Goal: Information Seeking & Learning: Learn about a topic

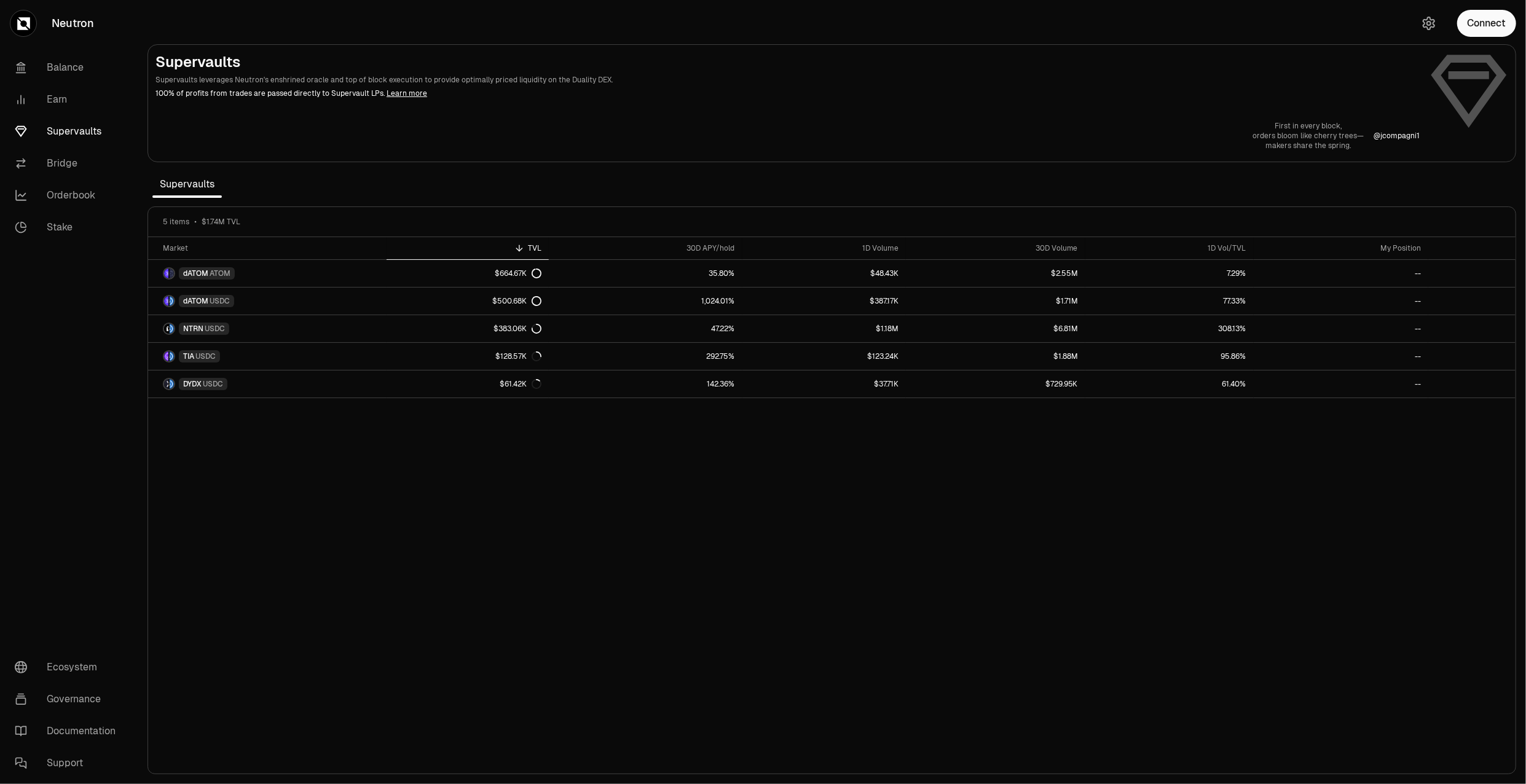
click at [553, 154] on div at bounding box center [832, 103] width 1368 height 117
click at [723, 244] on div "30D APY/hold" at bounding box center [645, 248] width 179 height 10
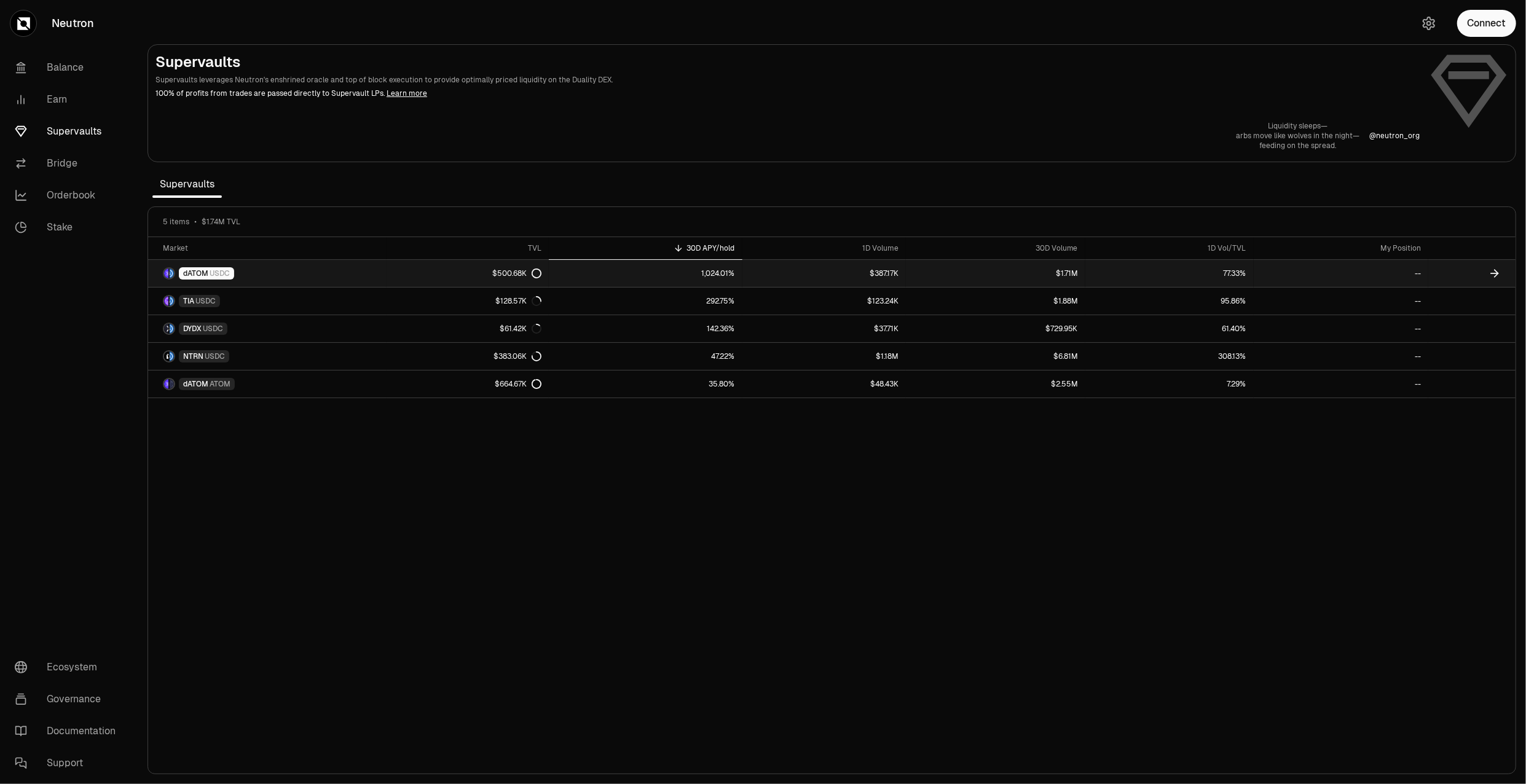
click at [285, 285] on link "dATOM USDC" at bounding box center [267, 274] width 238 height 27
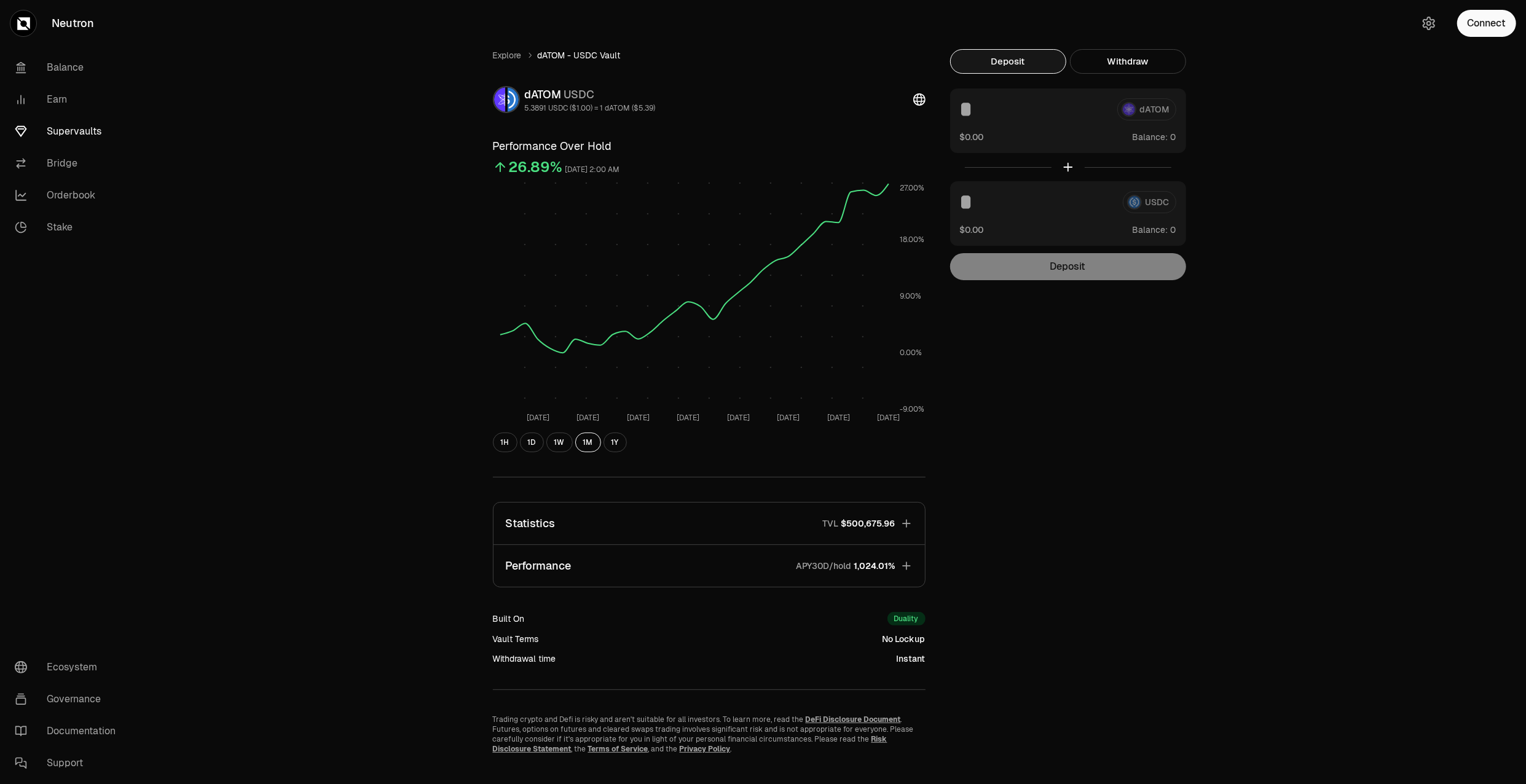
click at [783, 562] on button "Performance APY30D/hold 1,024.01%" at bounding box center [709, 566] width 431 height 42
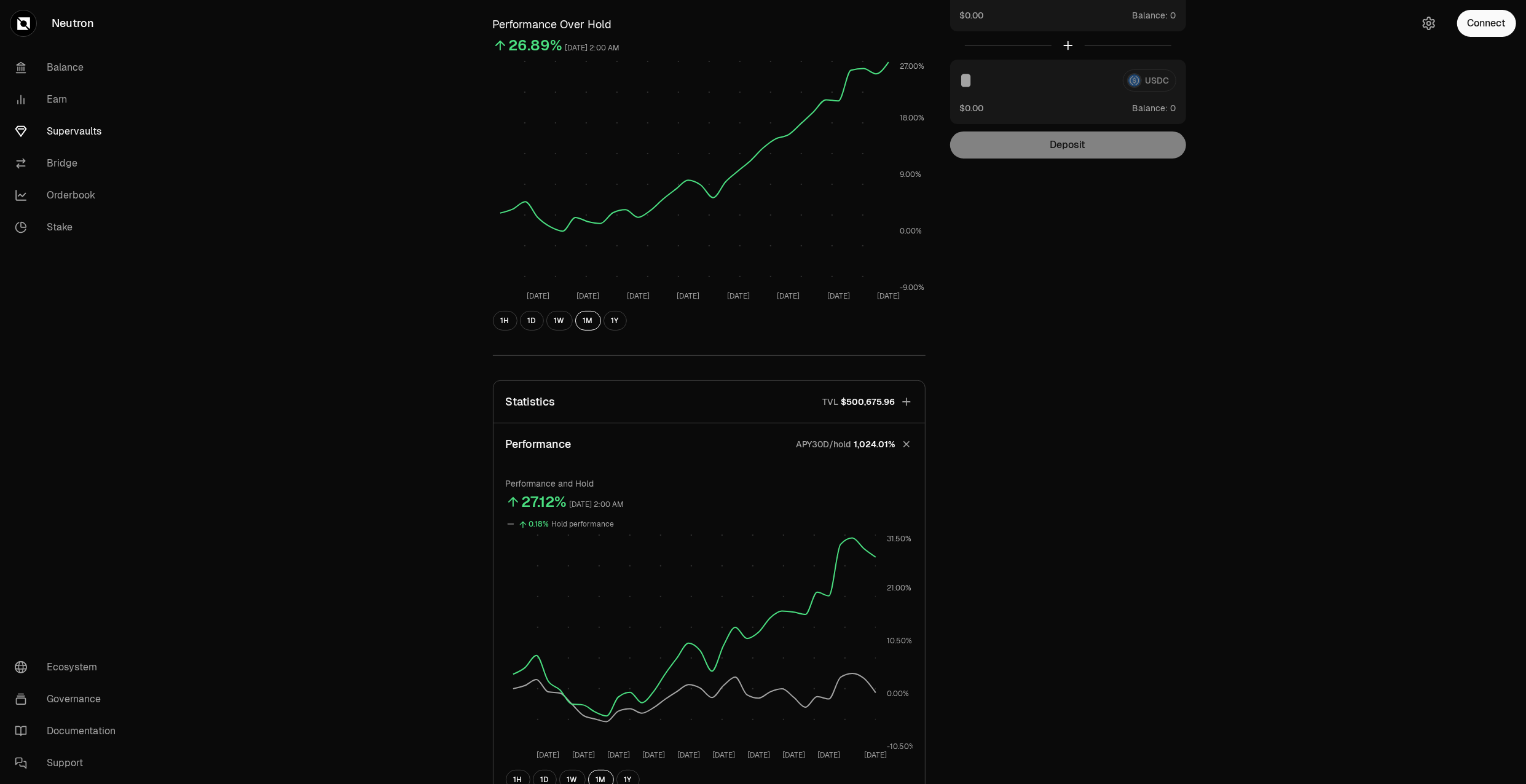
click at [697, 449] on button "Performance APY30D/hold 1,024.01%" at bounding box center [709, 444] width 431 height 42
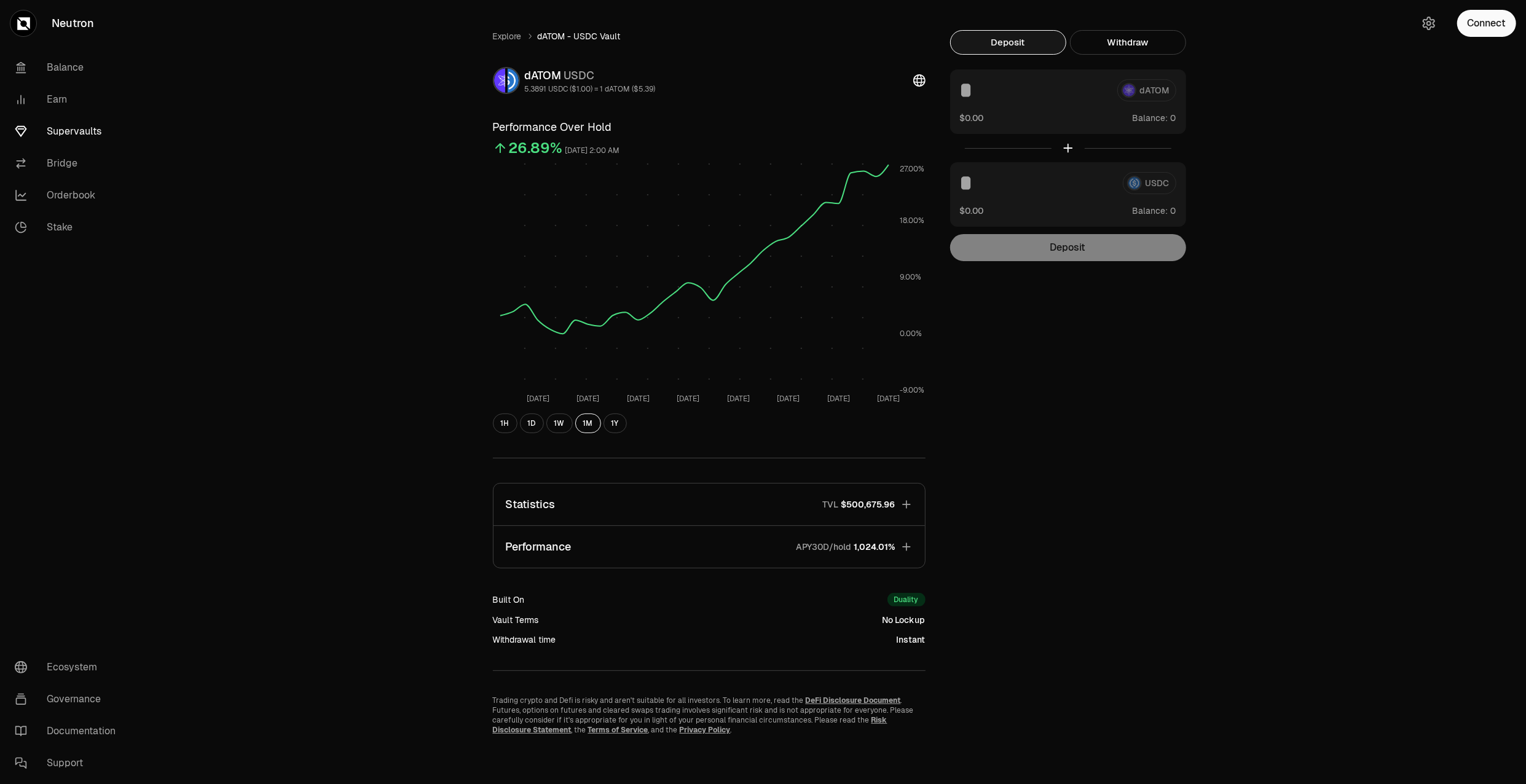
click at [778, 503] on button "Statistics TVL $500,675.96" at bounding box center [709, 504] width 431 height 42
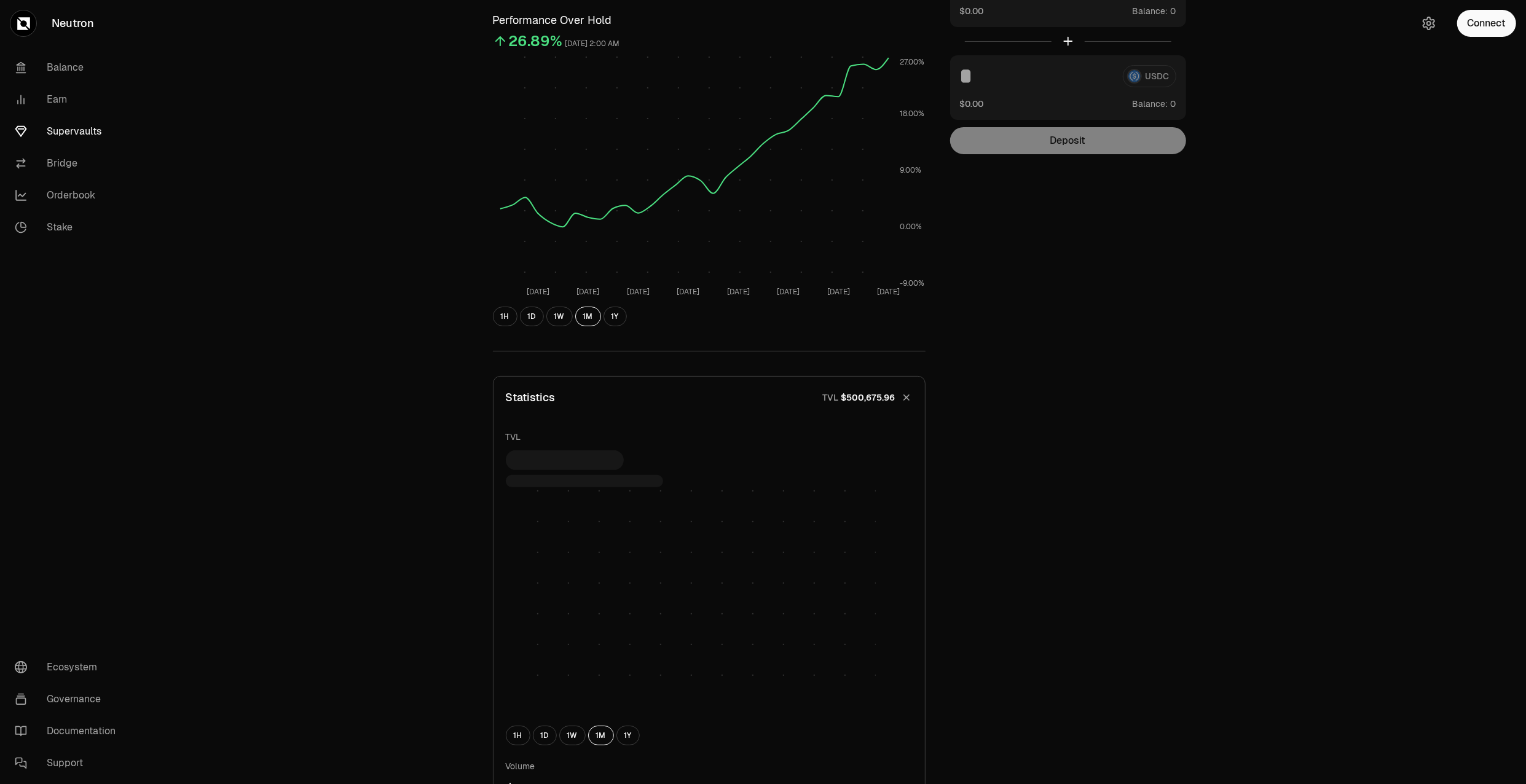
scroll to position [292, 0]
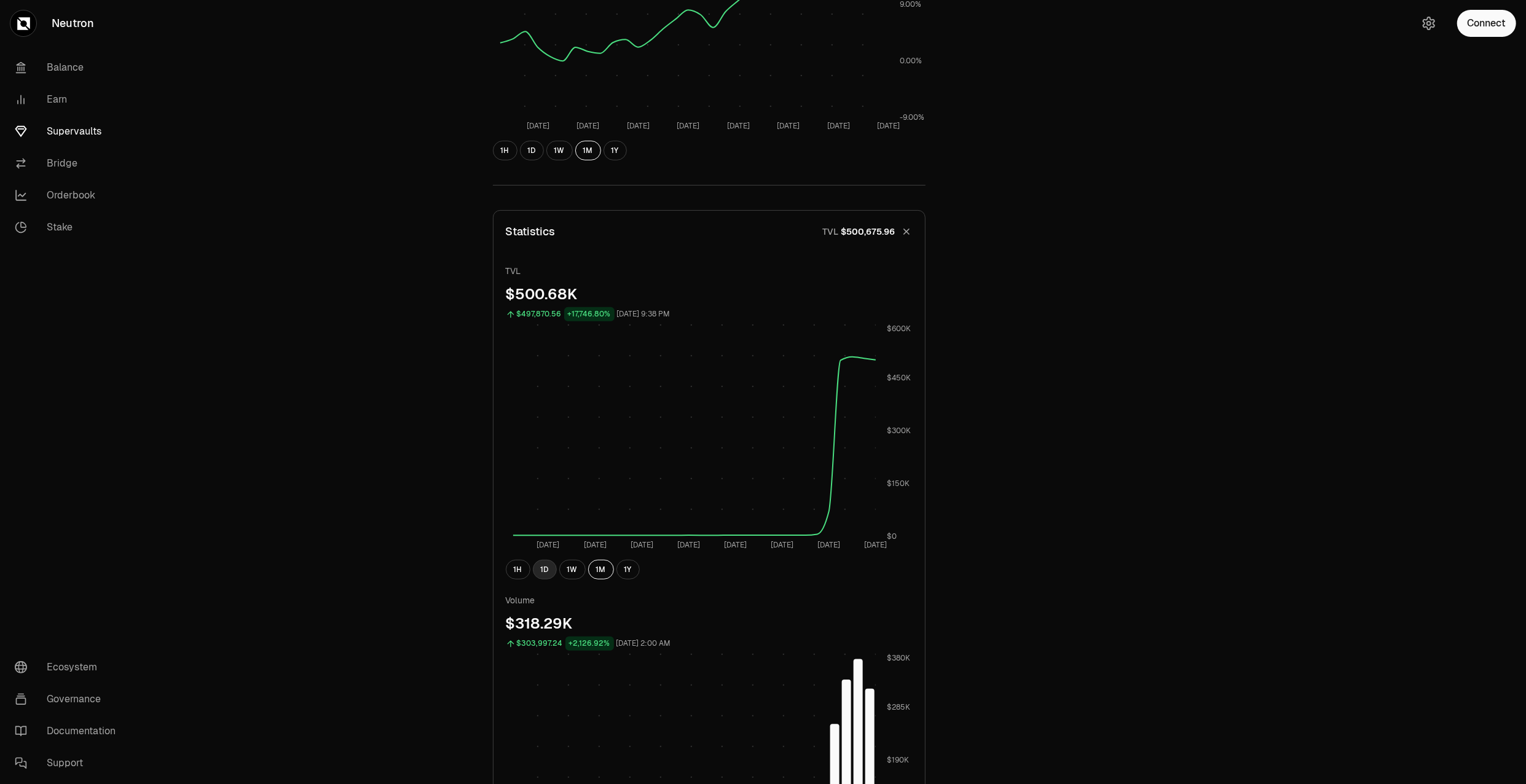
click at [552, 568] on button "1D" at bounding box center [544, 570] width 24 height 19
click at [567, 564] on button "1W" at bounding box center [572, 570] width 26 height 19
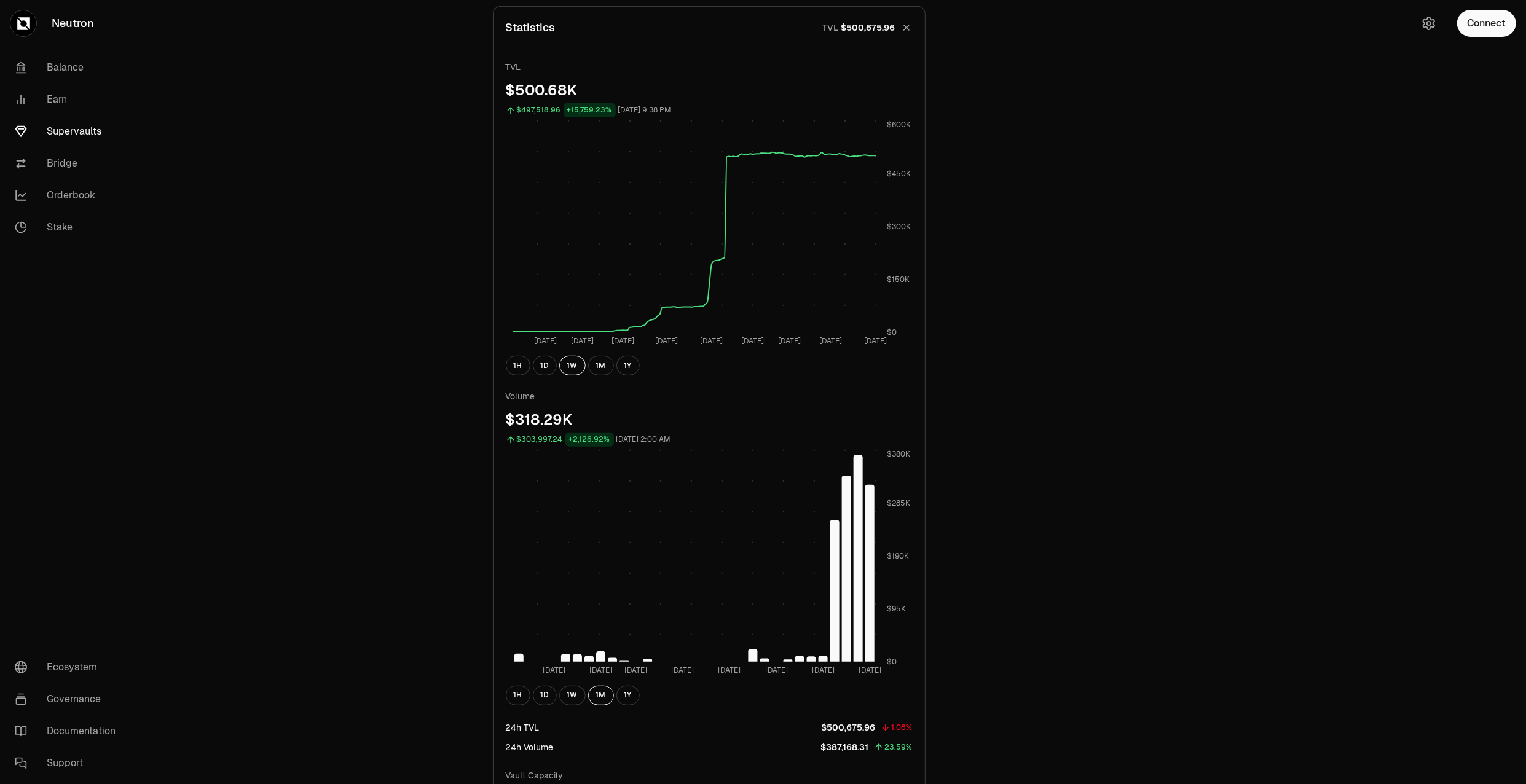
scroll to position [497, 0]
click at [578, 695] on button "1W" at bounding box center [572, 695] width 26 height 19
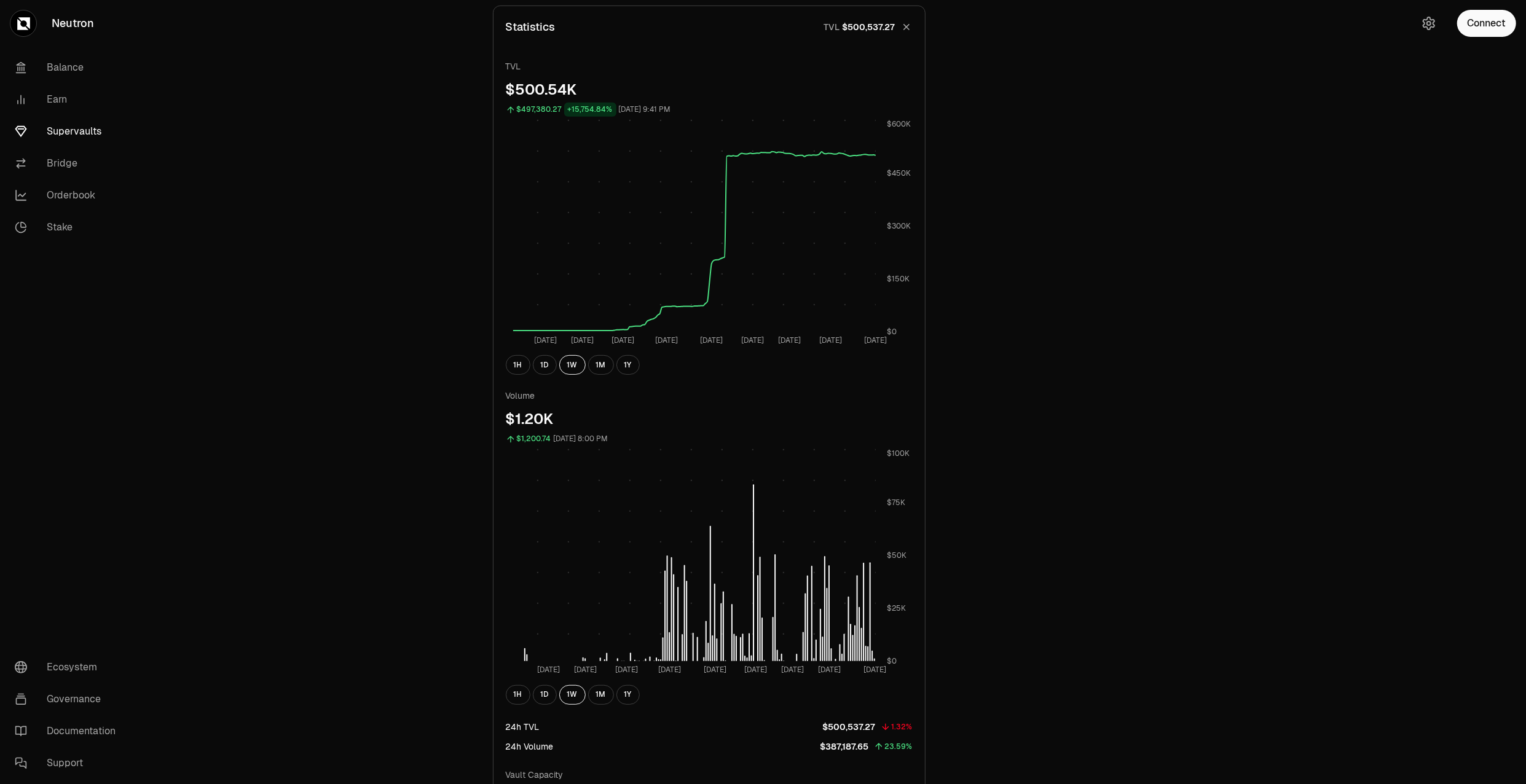
click at [586, 696] on div "1H 1D 1W 1M 1Y" at bounding box center [709, 695] width 407 height 19
click at [595, 694] on button "1M" at bounding box center [601, 695] width 26 height 19
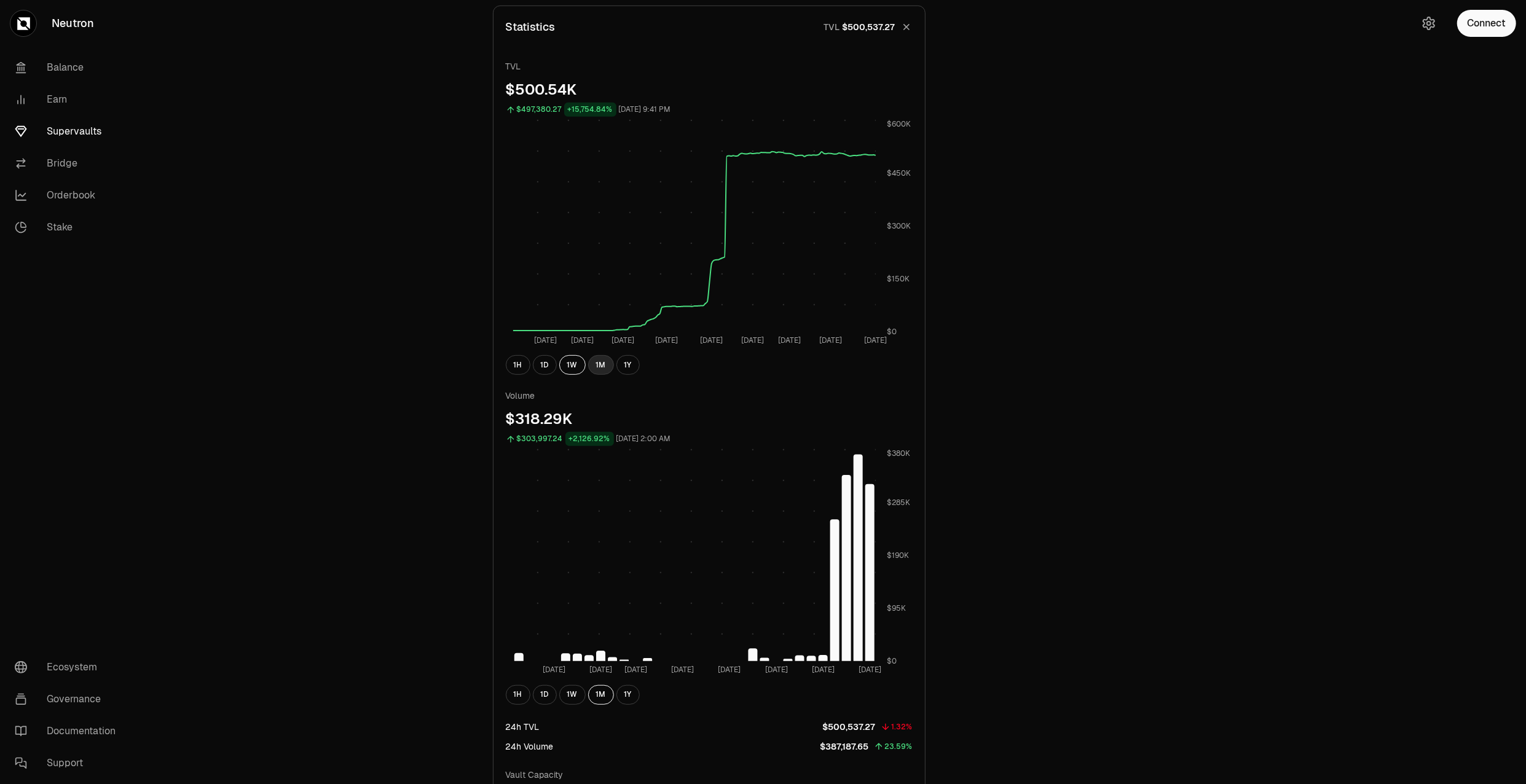
click at [596, 365] on button "1M" at bounding box center [601, 365] width 26 height 19
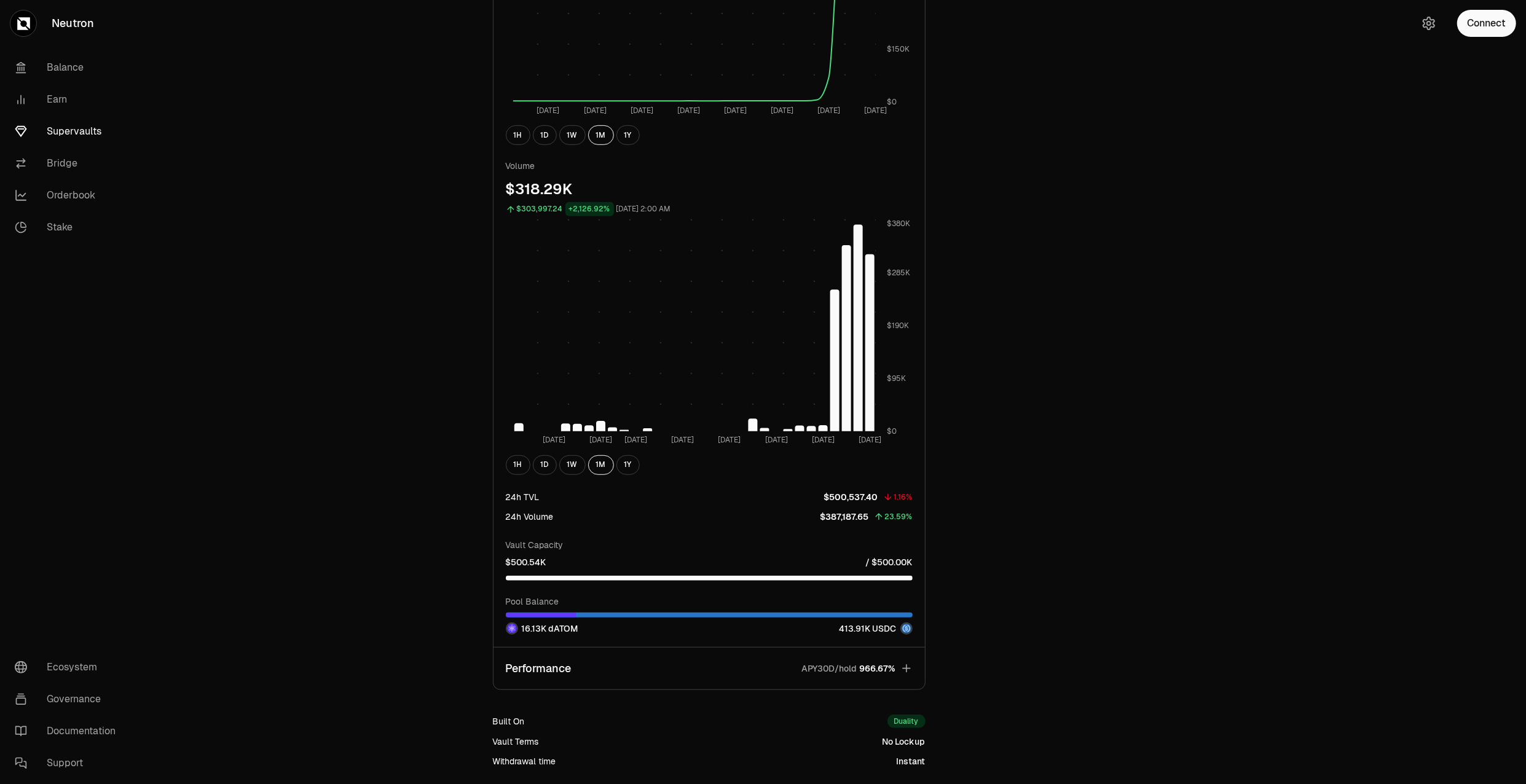
scroll to position [770, 0]
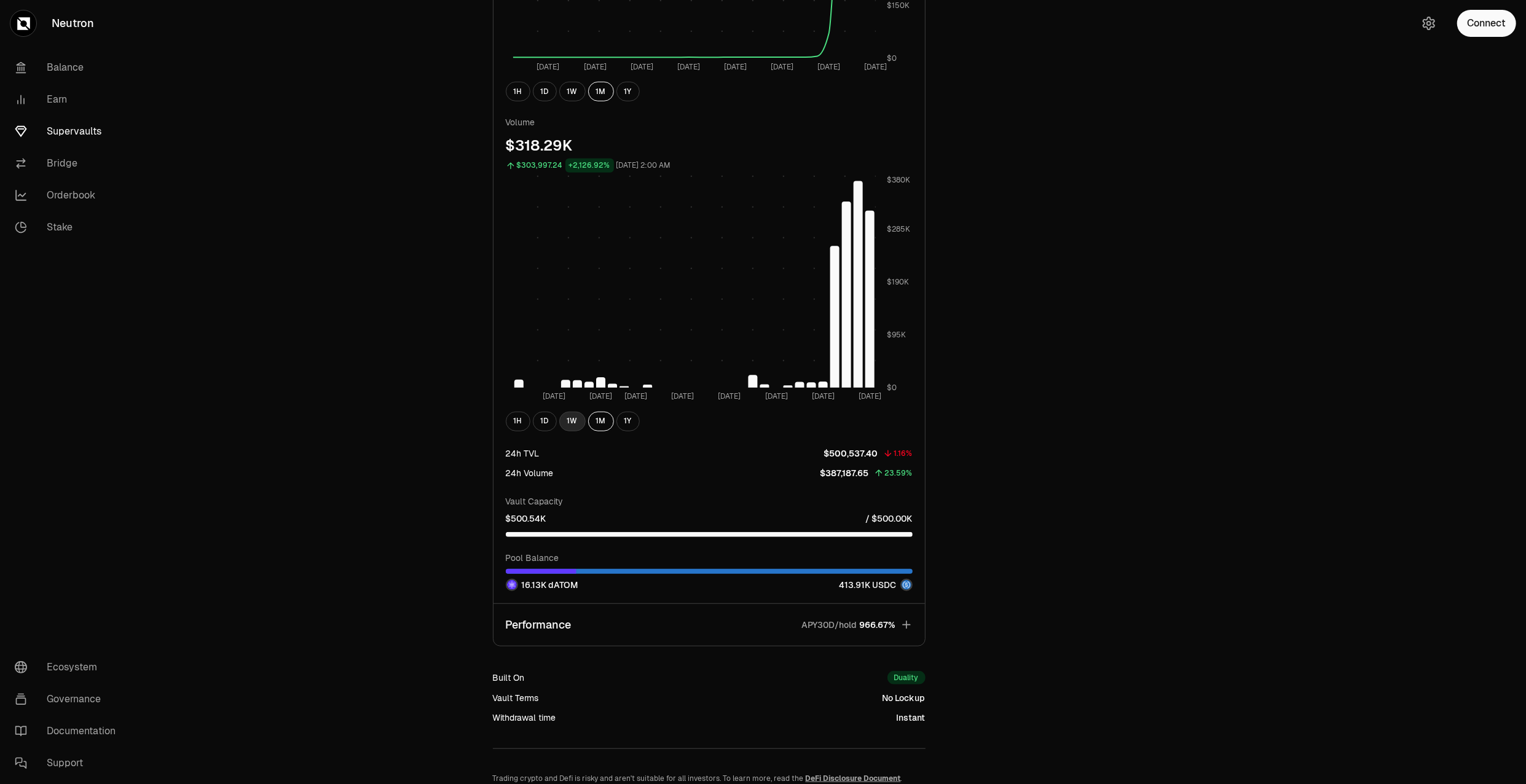
click at [576, 421] on button "1W" at bounding box center [572, 422] width 26 height 19
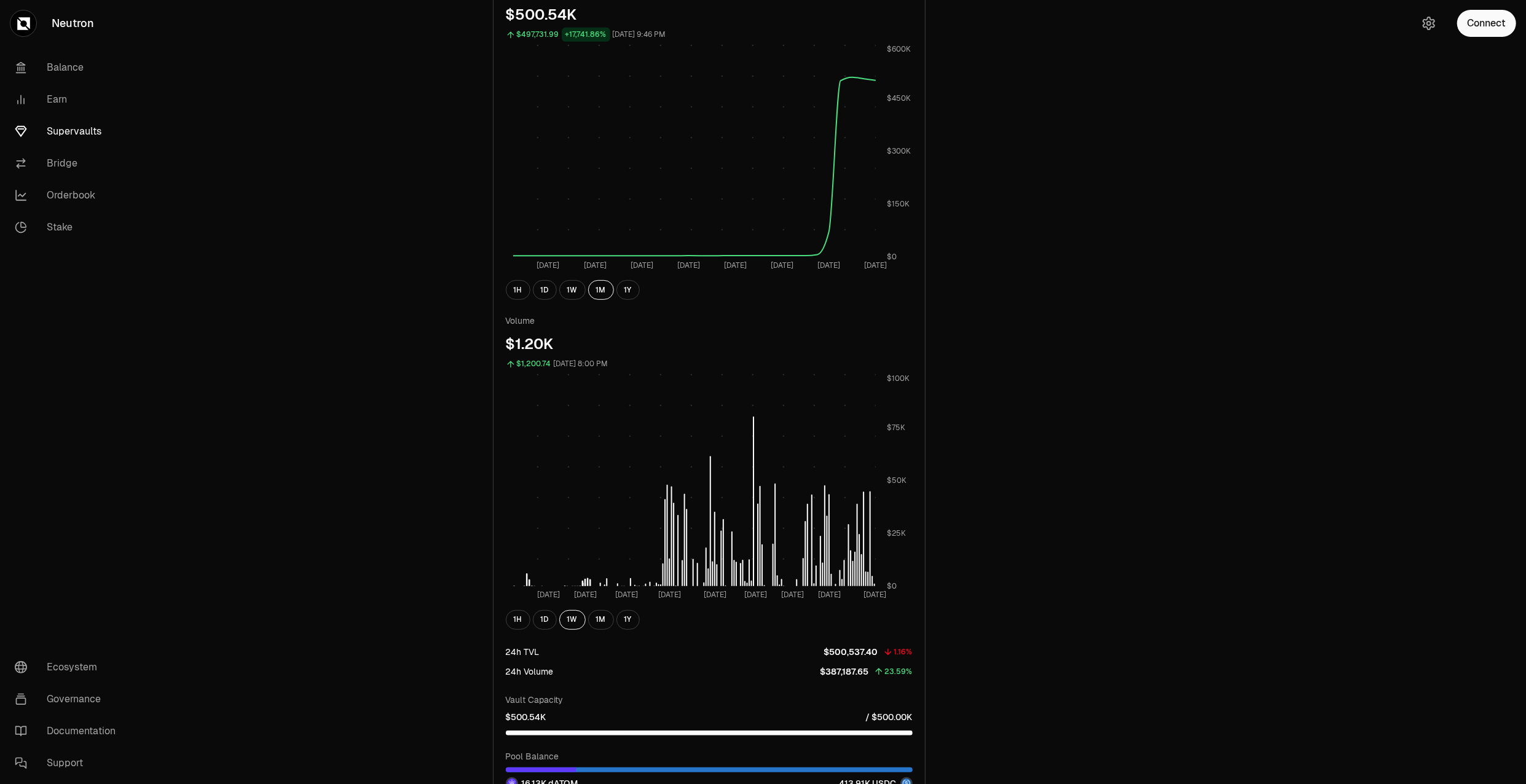
scroll to position [428, 0]
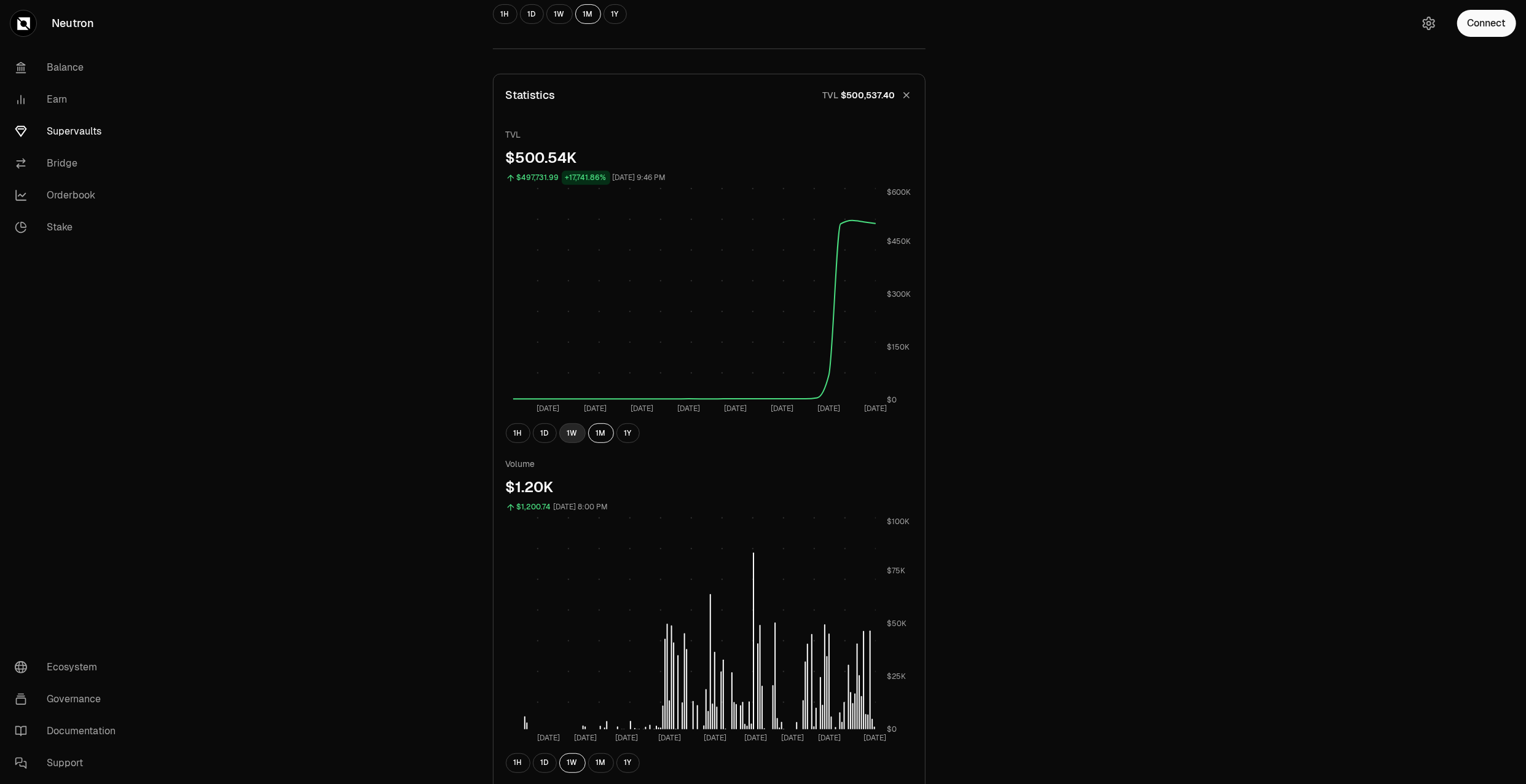
click at [572, 434] on button "1W" at bounding box center [572, 433] width 26 height 19
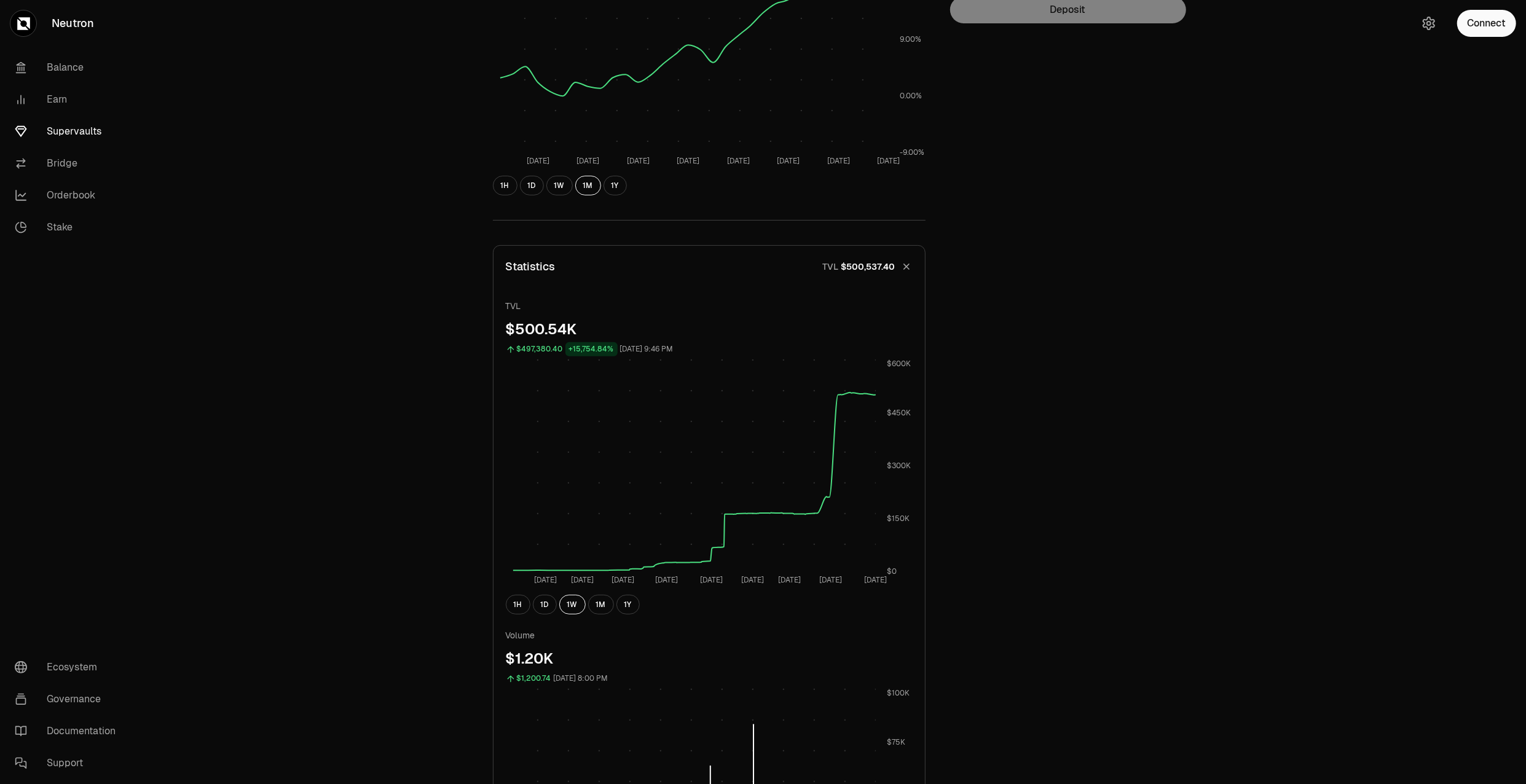
scroll to position [156, 0]
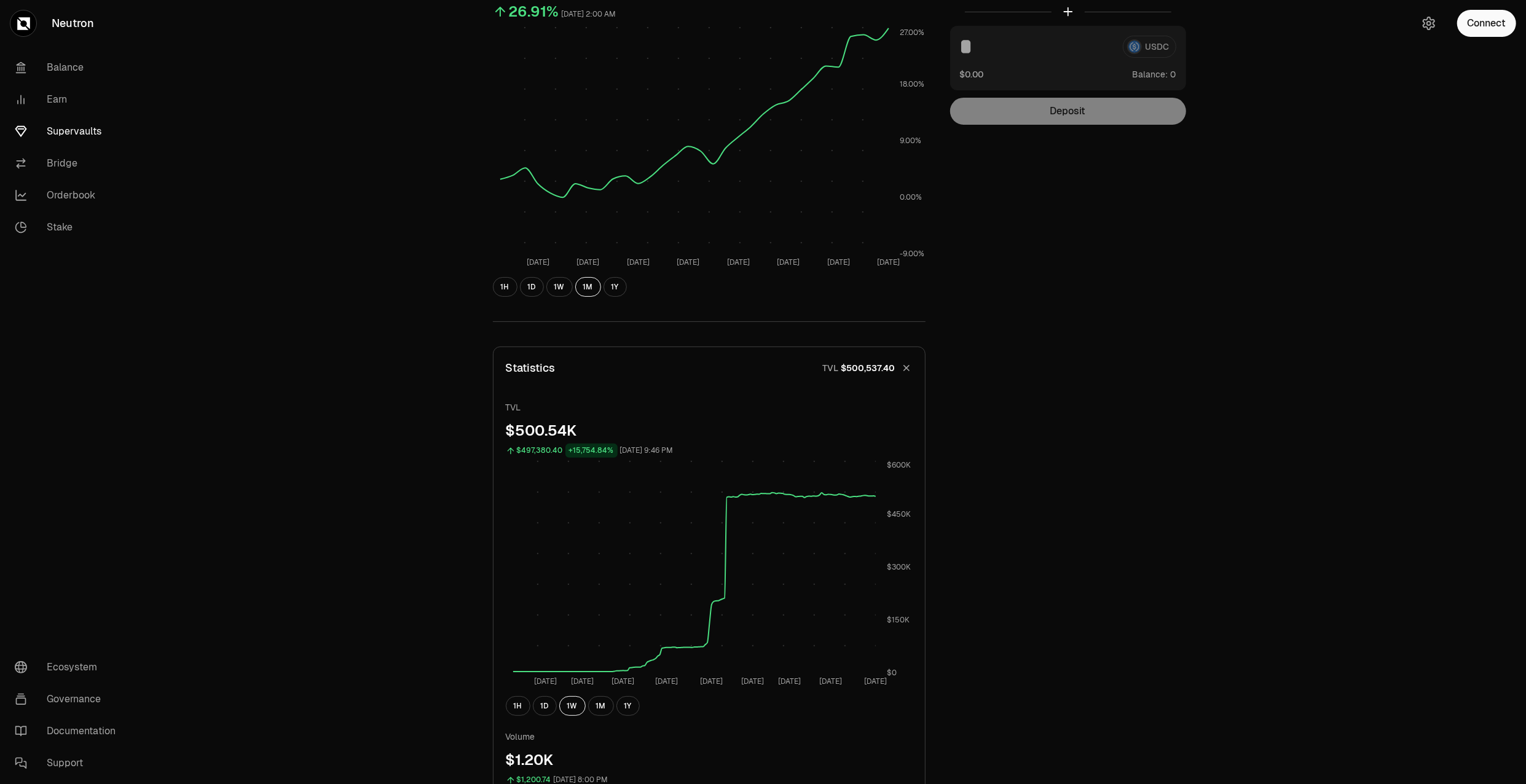
click at [898, 364] on button "Statistics TVL $500,537.40" at bounding box center [709, 368] width 431 height 42
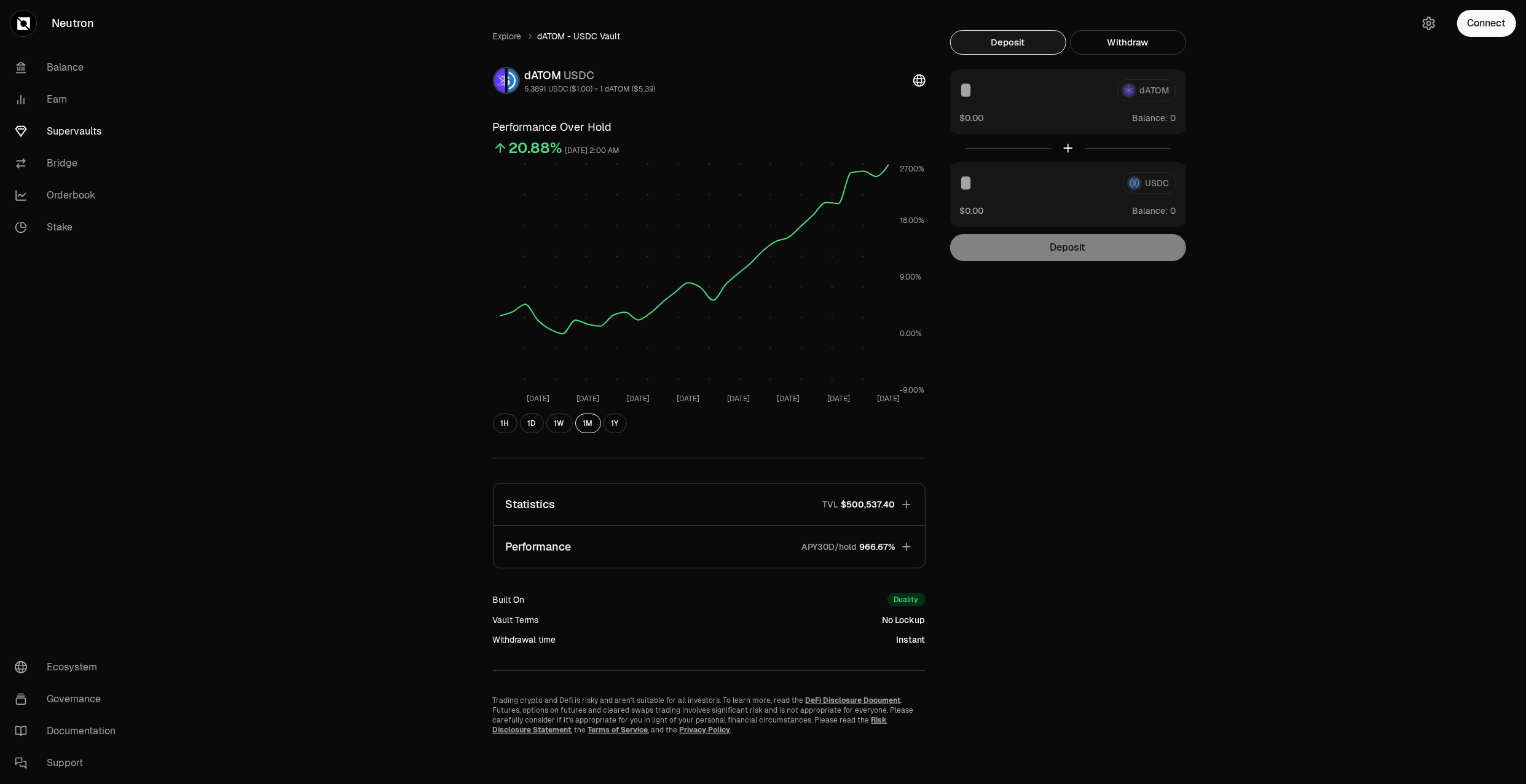
scroll to position [19, 0]
click at [696, 551] on button "Performance APY30D/hold 966.67%" at bounding box center [709, 547] width 431 height 42
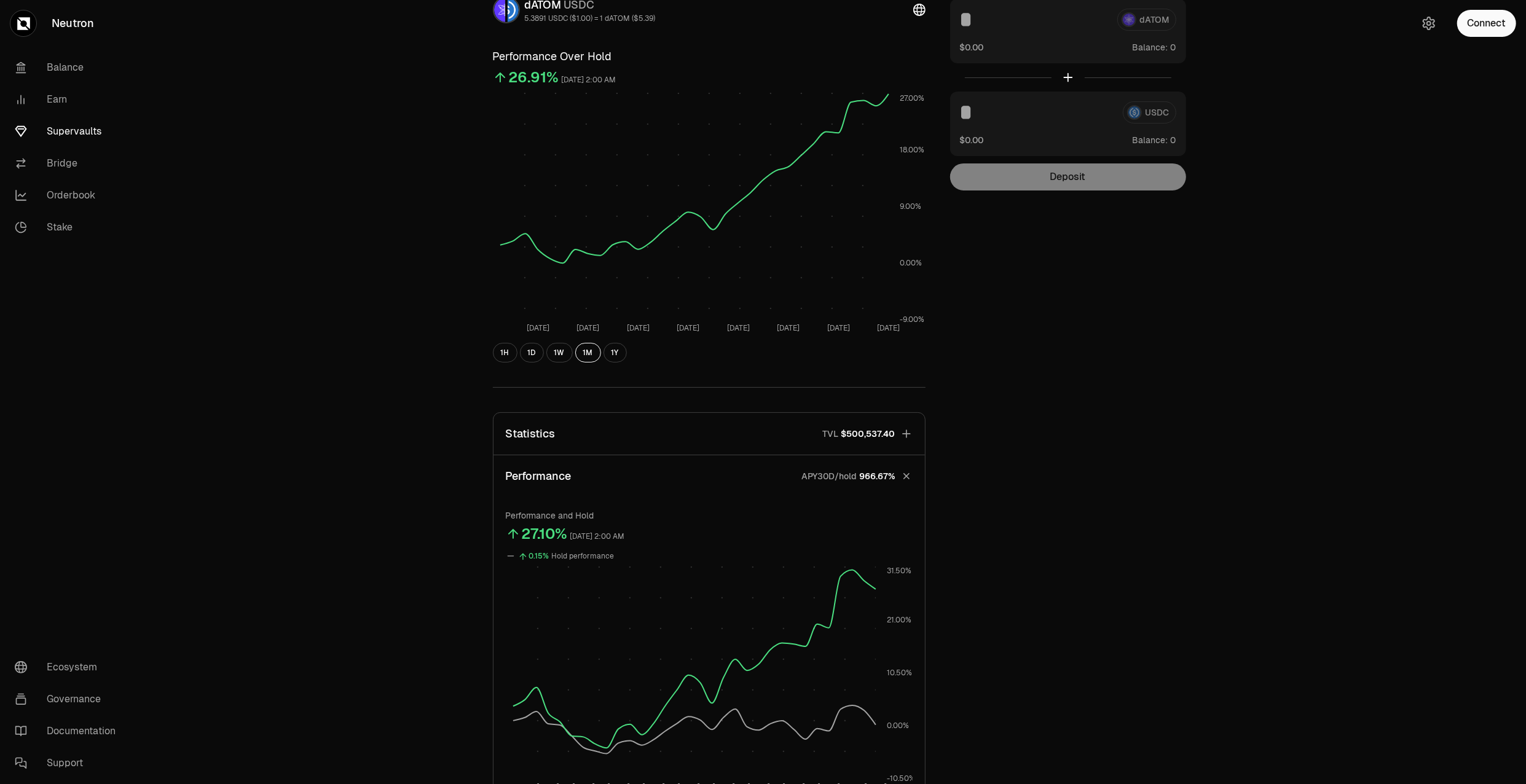
scroll to position [0, 0]
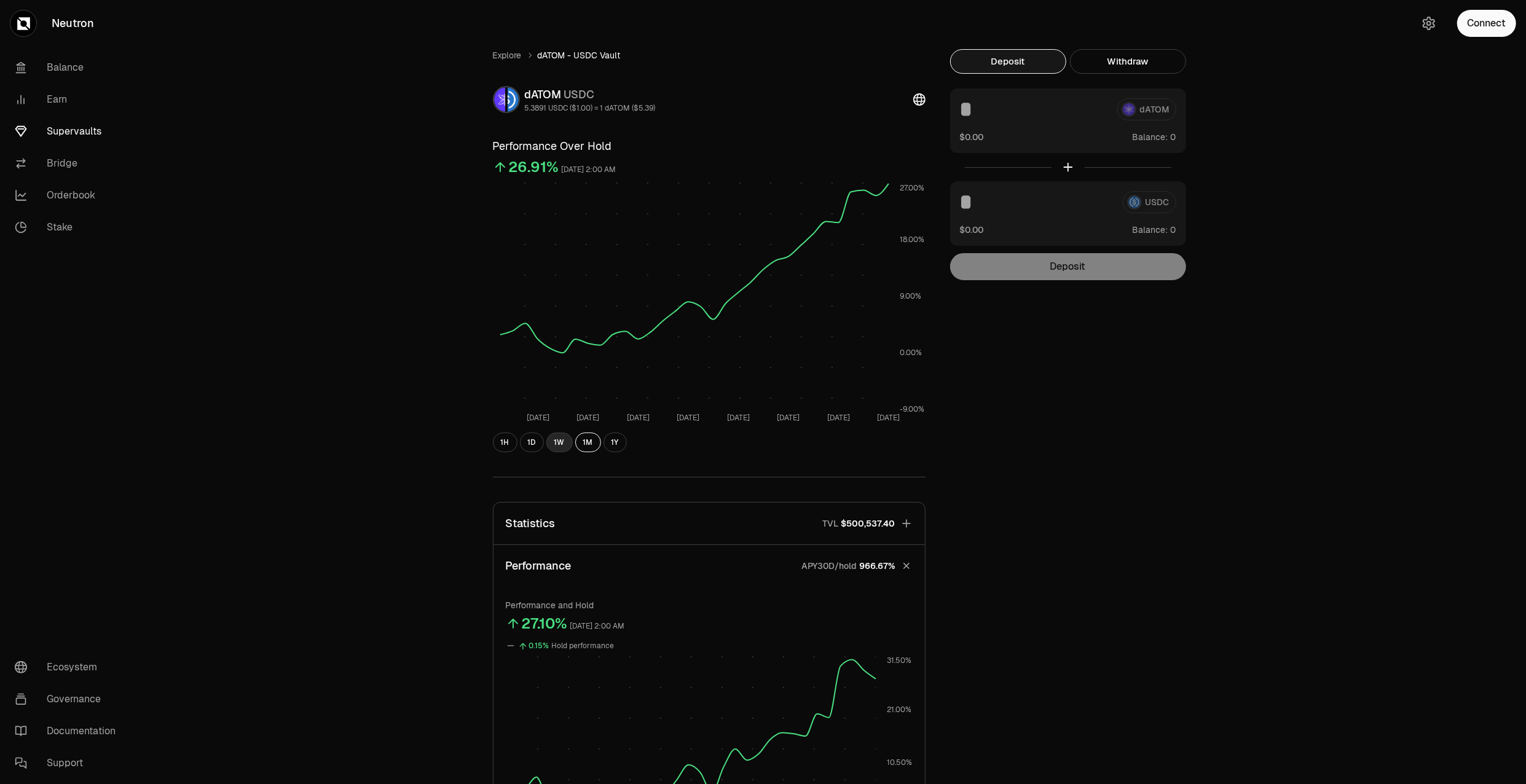
click at [560, 442] on button "1W" at bounding box center [559, 442] width 26 height 19
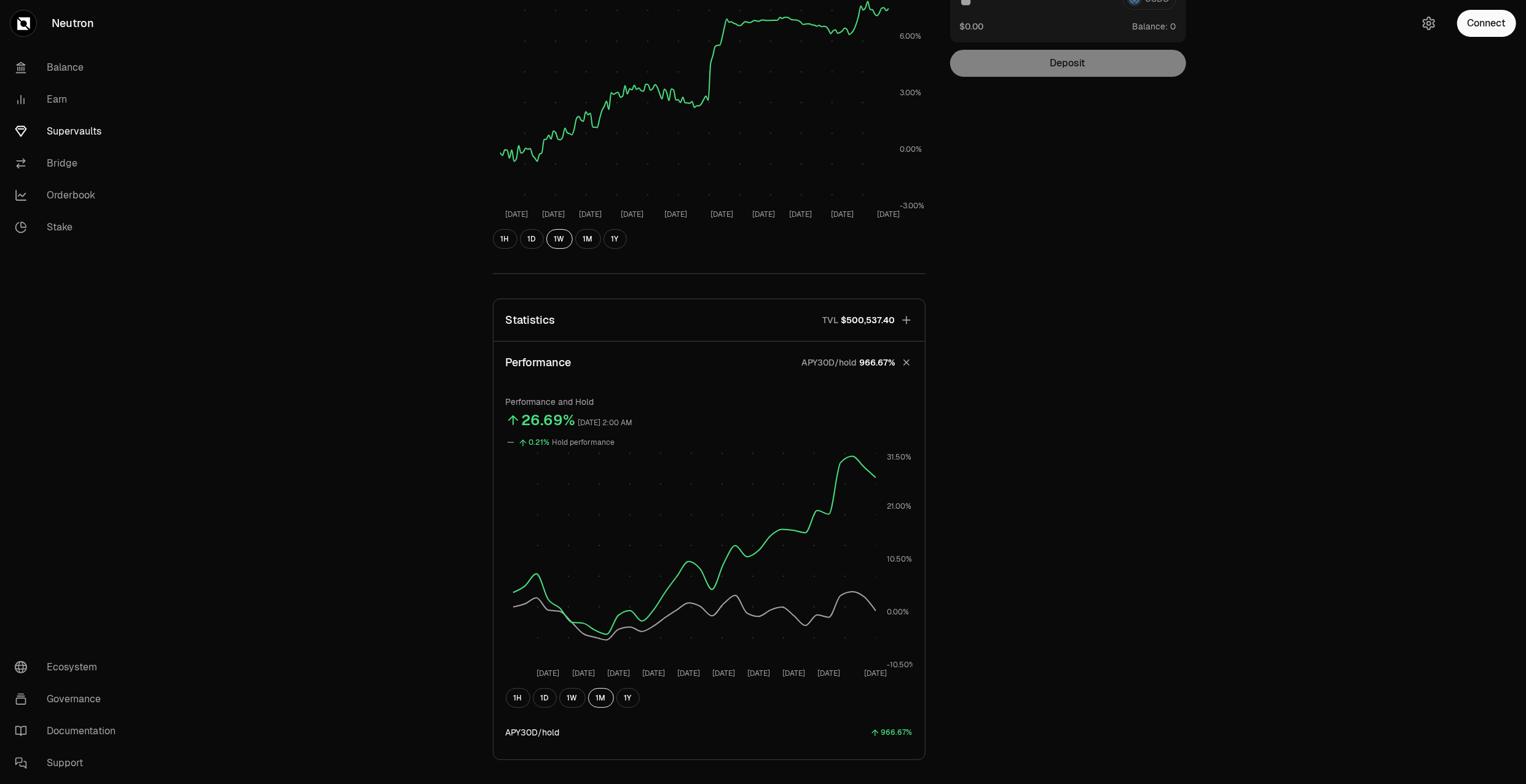
scroll to position [205, 0]
click at [581, 697] on button "1W" at bounding box center [572, 697] width 26 height 19
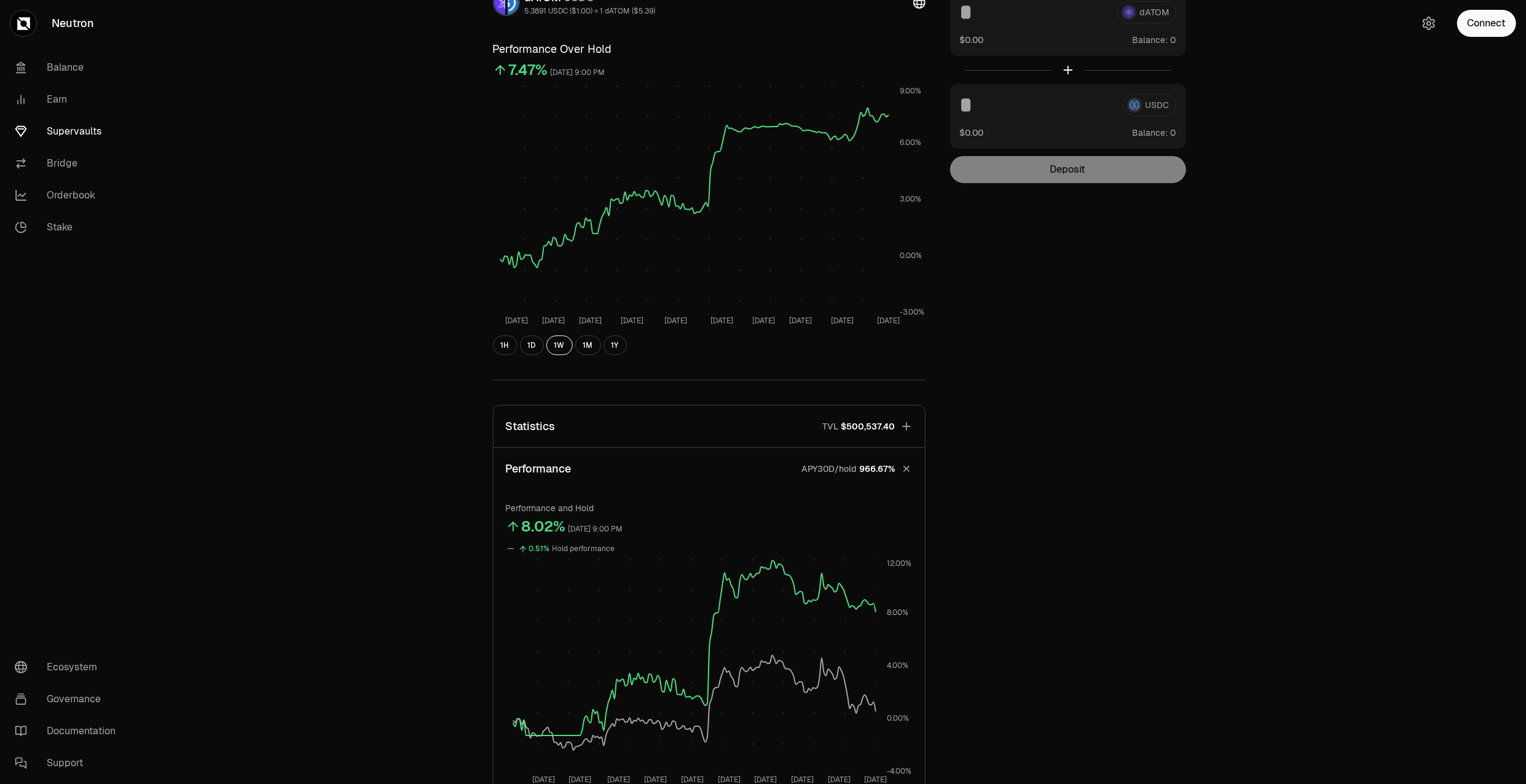
scroll to position [0, 0]
